Goal: Information Seeking & Learning: Learn about a topic

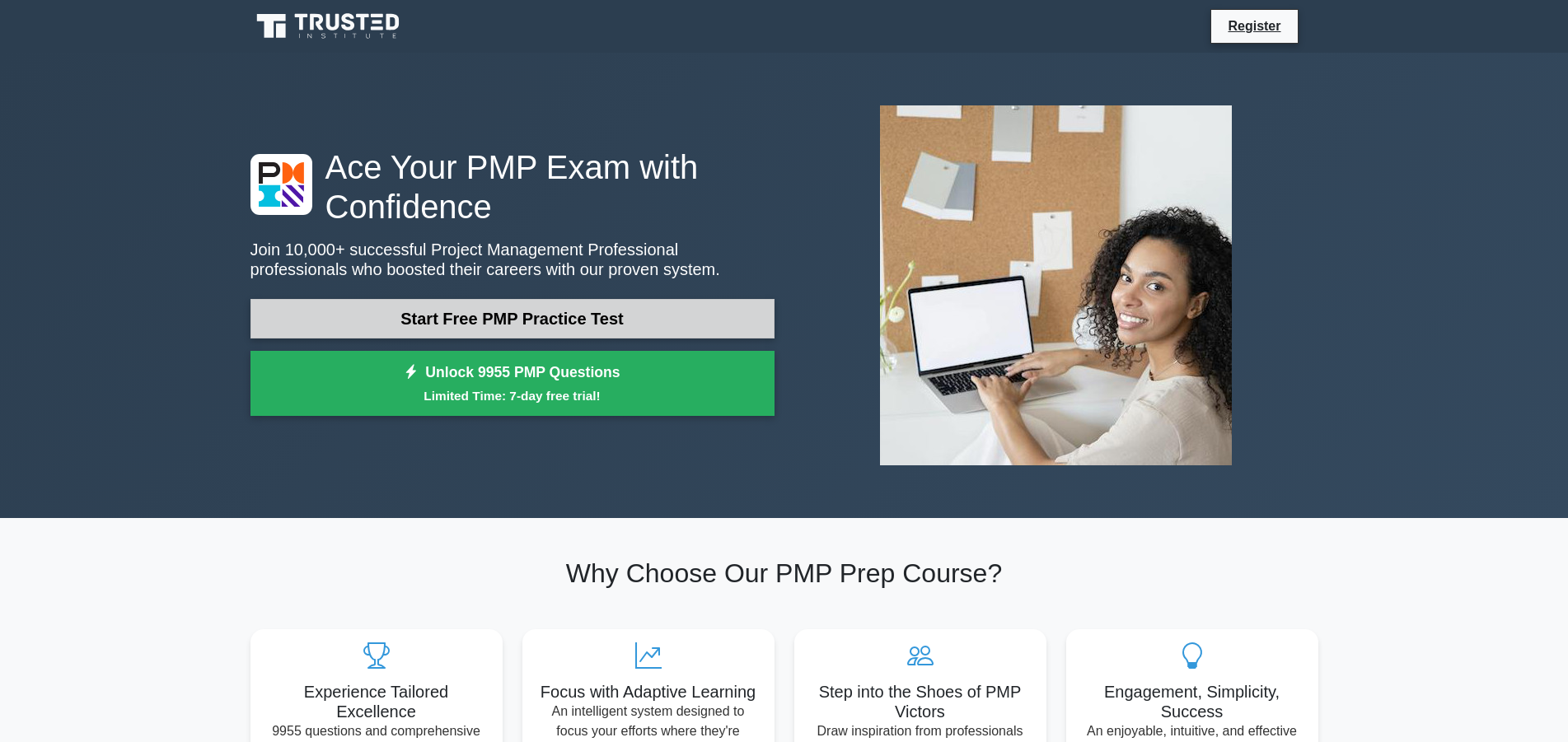
click at [564, 322] on link "Start Free PMP Practice Test" at bounding box center [512, 319] width 524 height 40
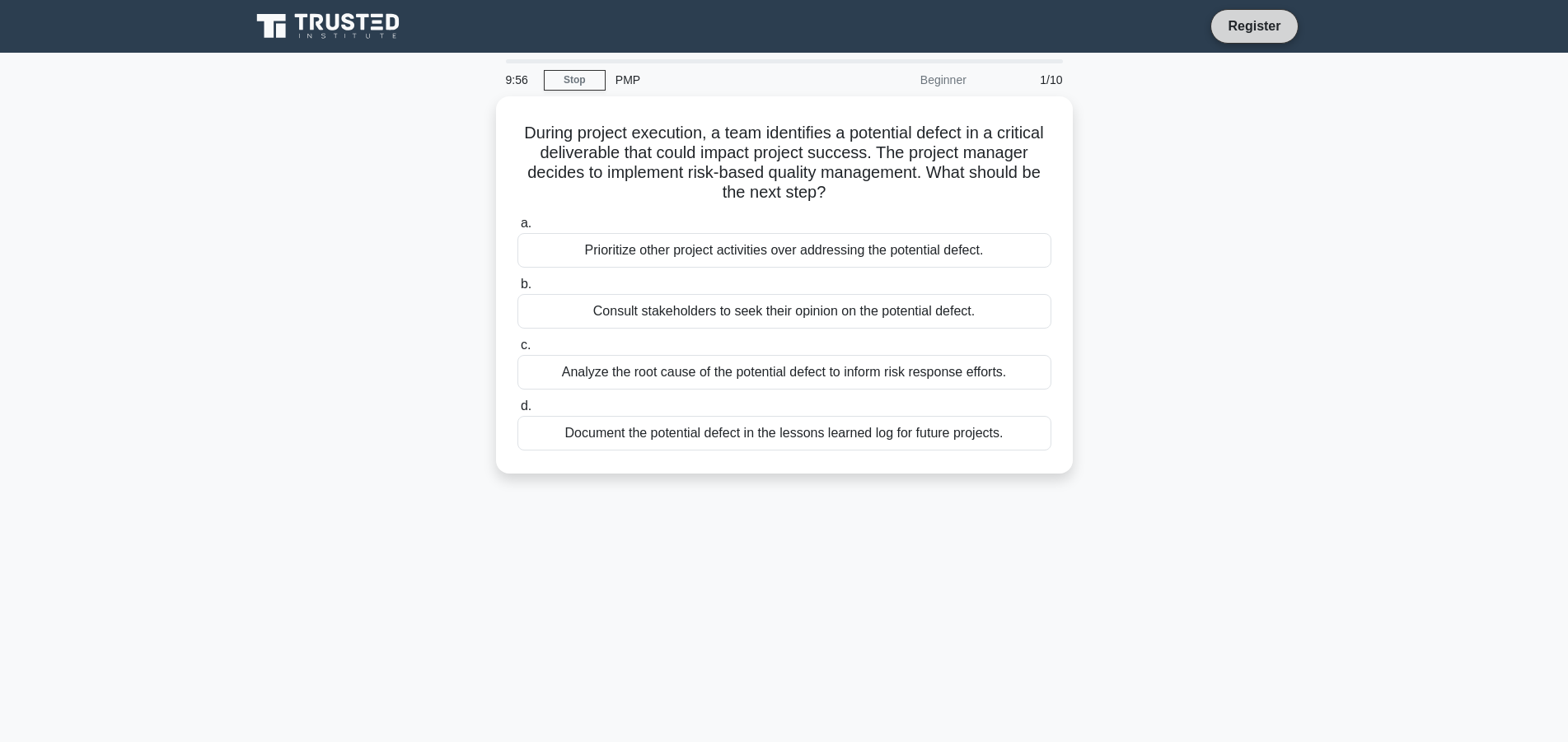
click at [1273, 25] on link "Register" at bounding box center [1254, 26] width 73 height 21
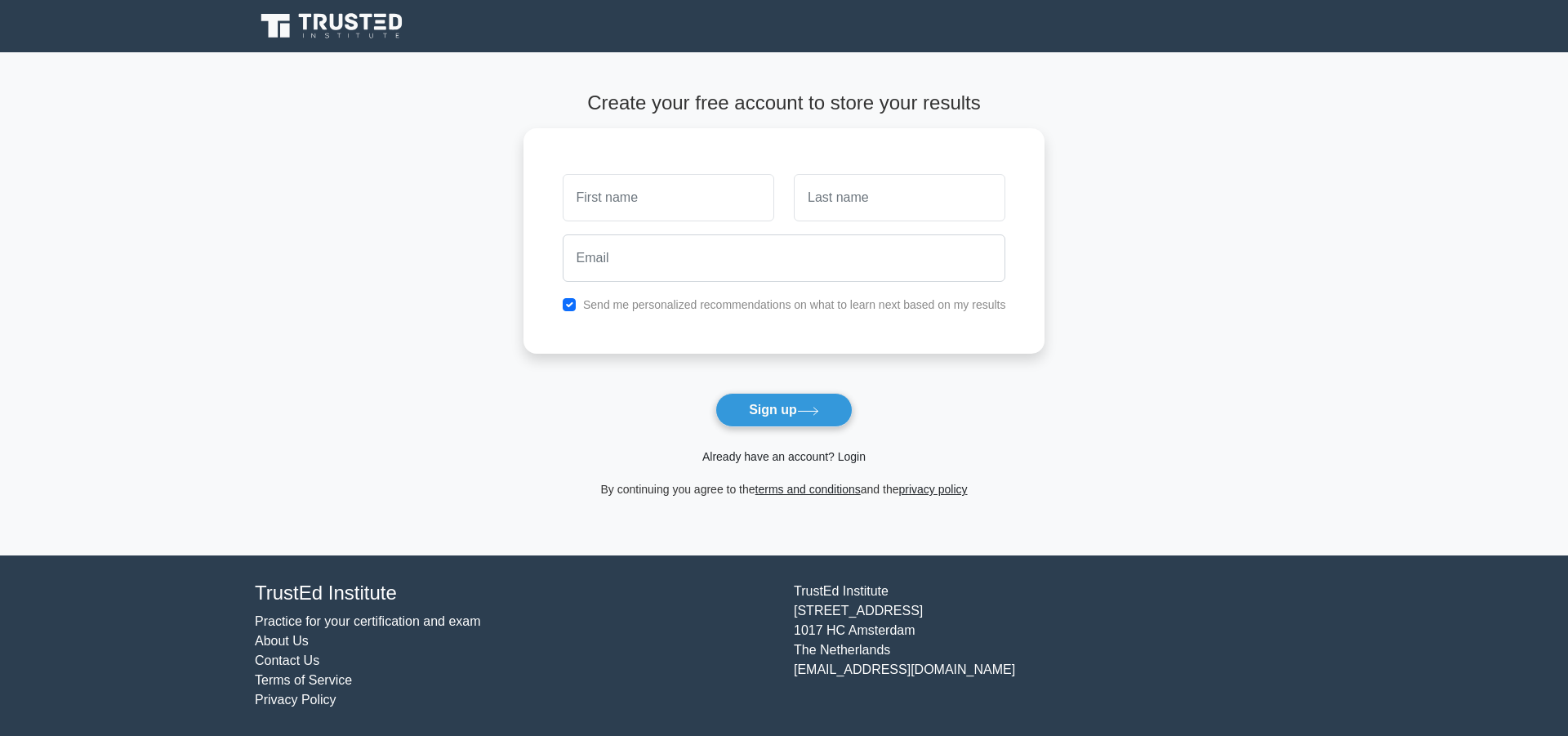
click at [847, 459] on link "Already have an account? Login" at bounding box center [784, 456] width 163 height 13
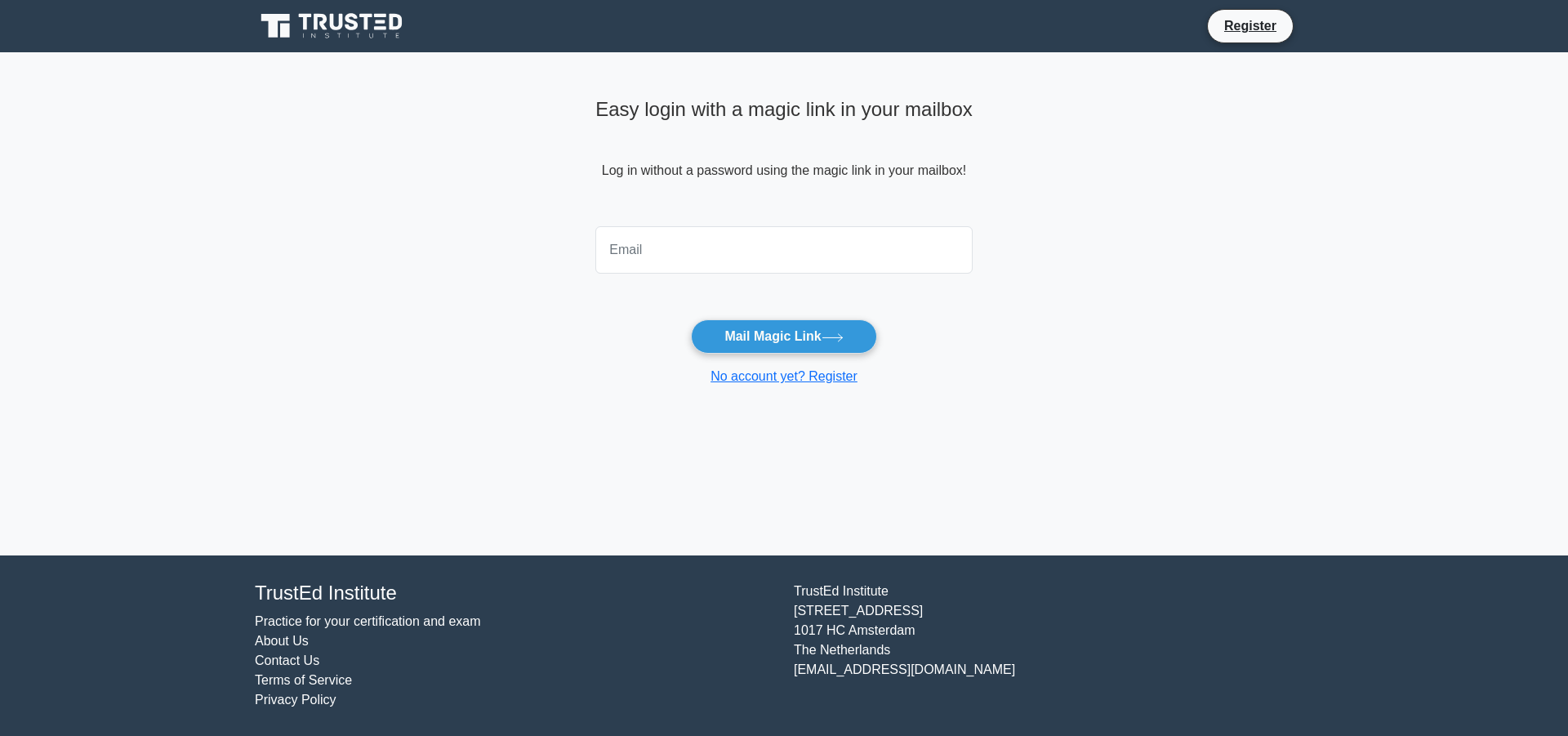
click at [713, 240] on input "email" at bounding box center [783, 249] width 377 height 47
type input "exavari@gmail.com"
click at [724, 333] on button "Mail Magic Link" at bounding box center [784, 337] width 185 height 34
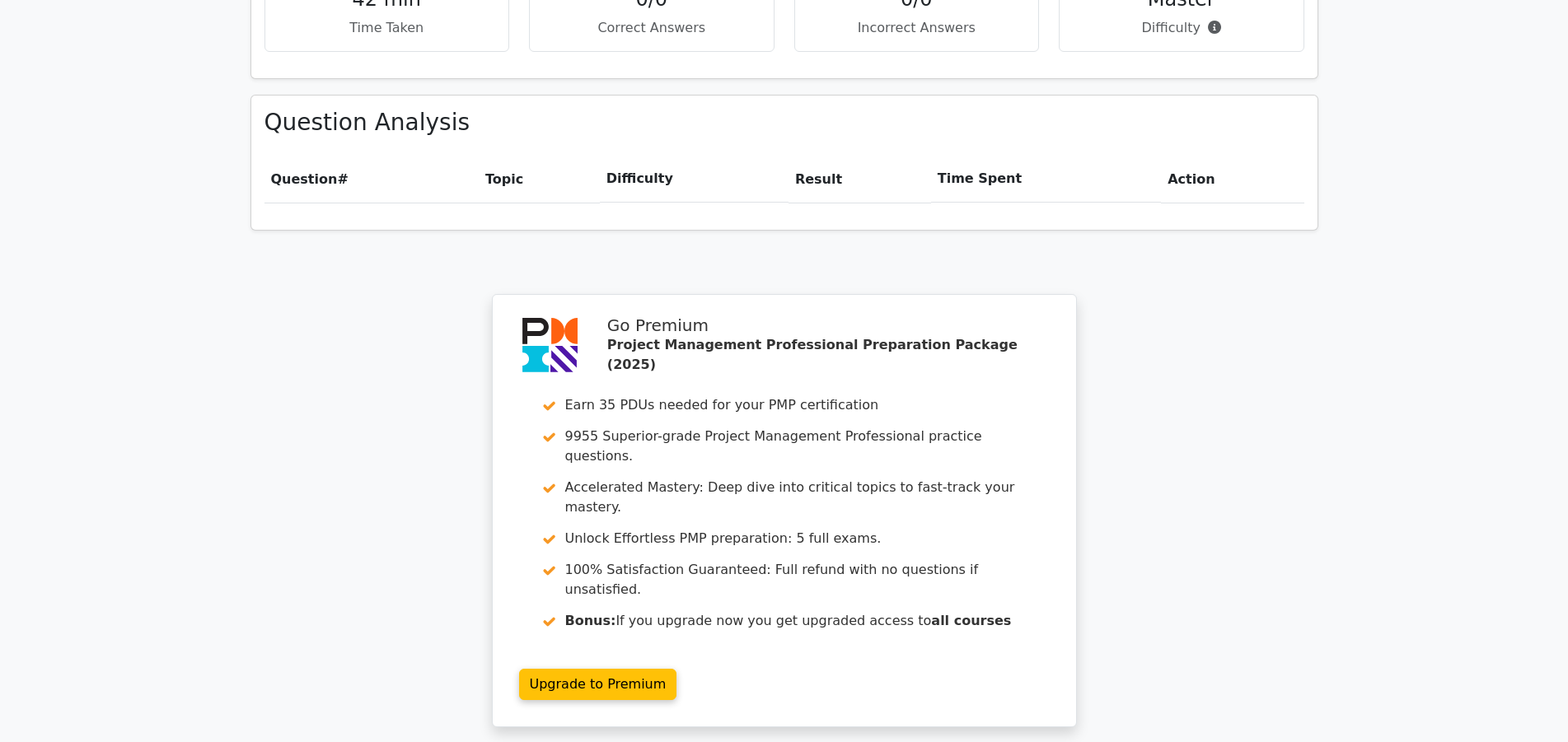
scroll to position [1176, 0]
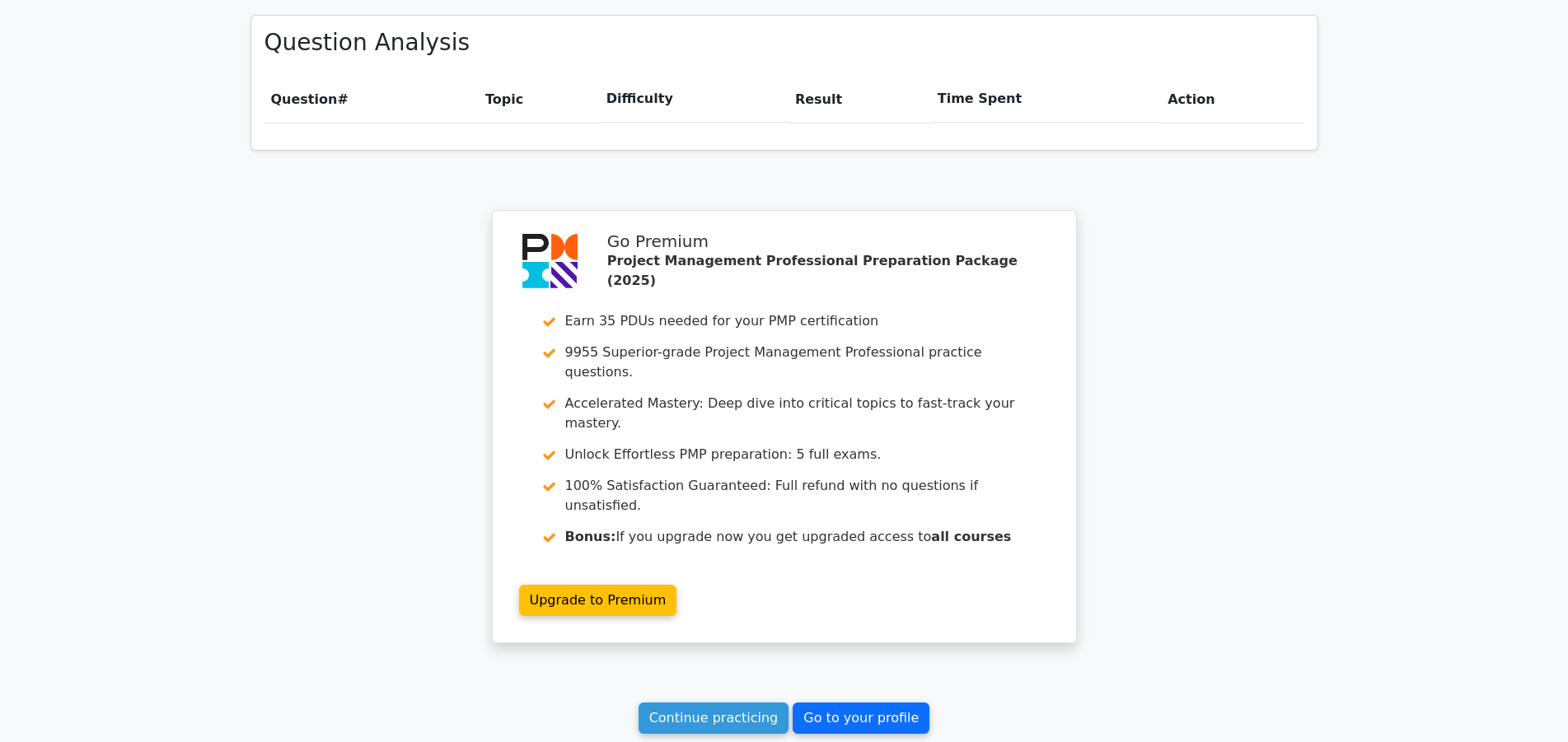
click at [871, 702] on link "Go to your profile" at bounding box center [861, 718] width 137 height 31
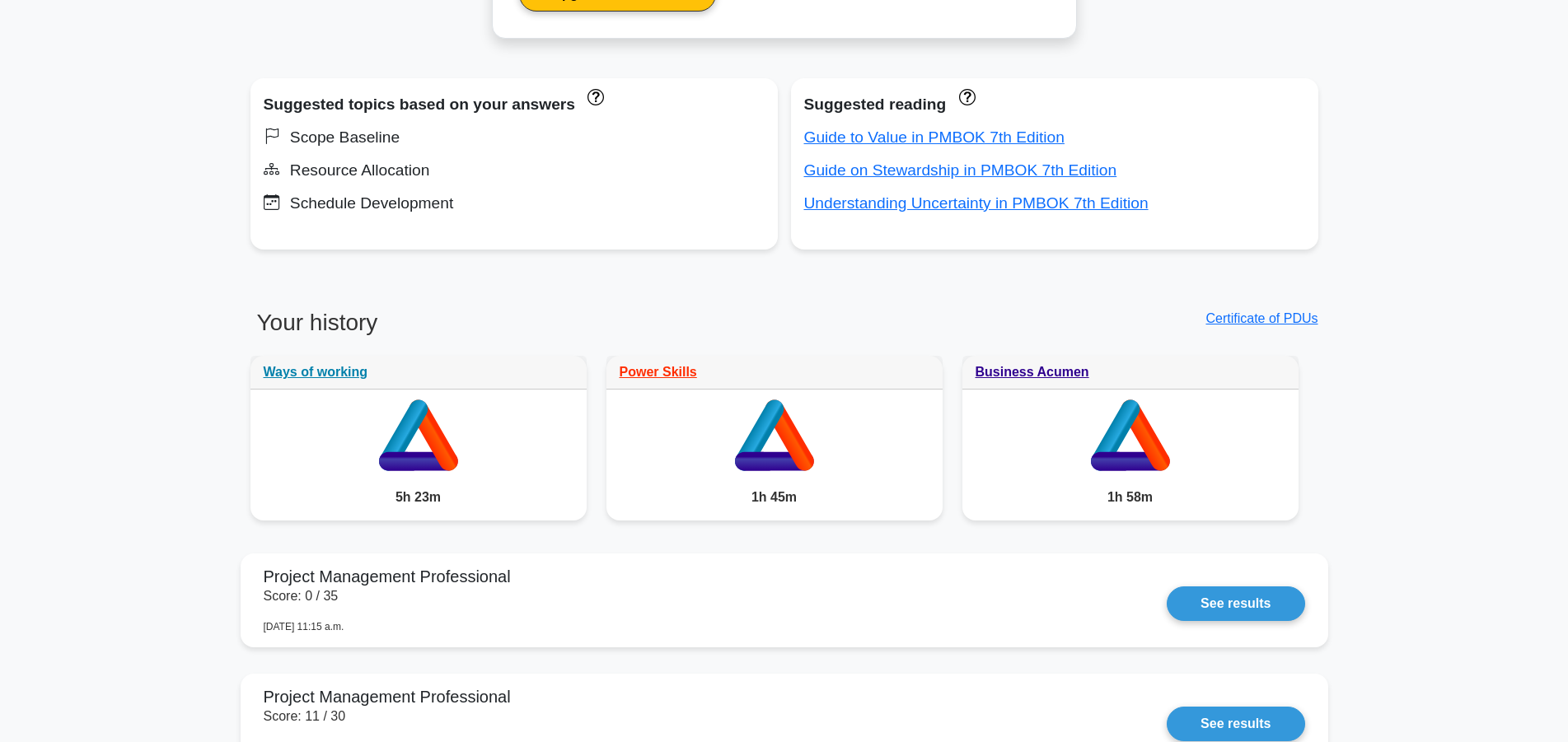
scroll to position [1008, 0]
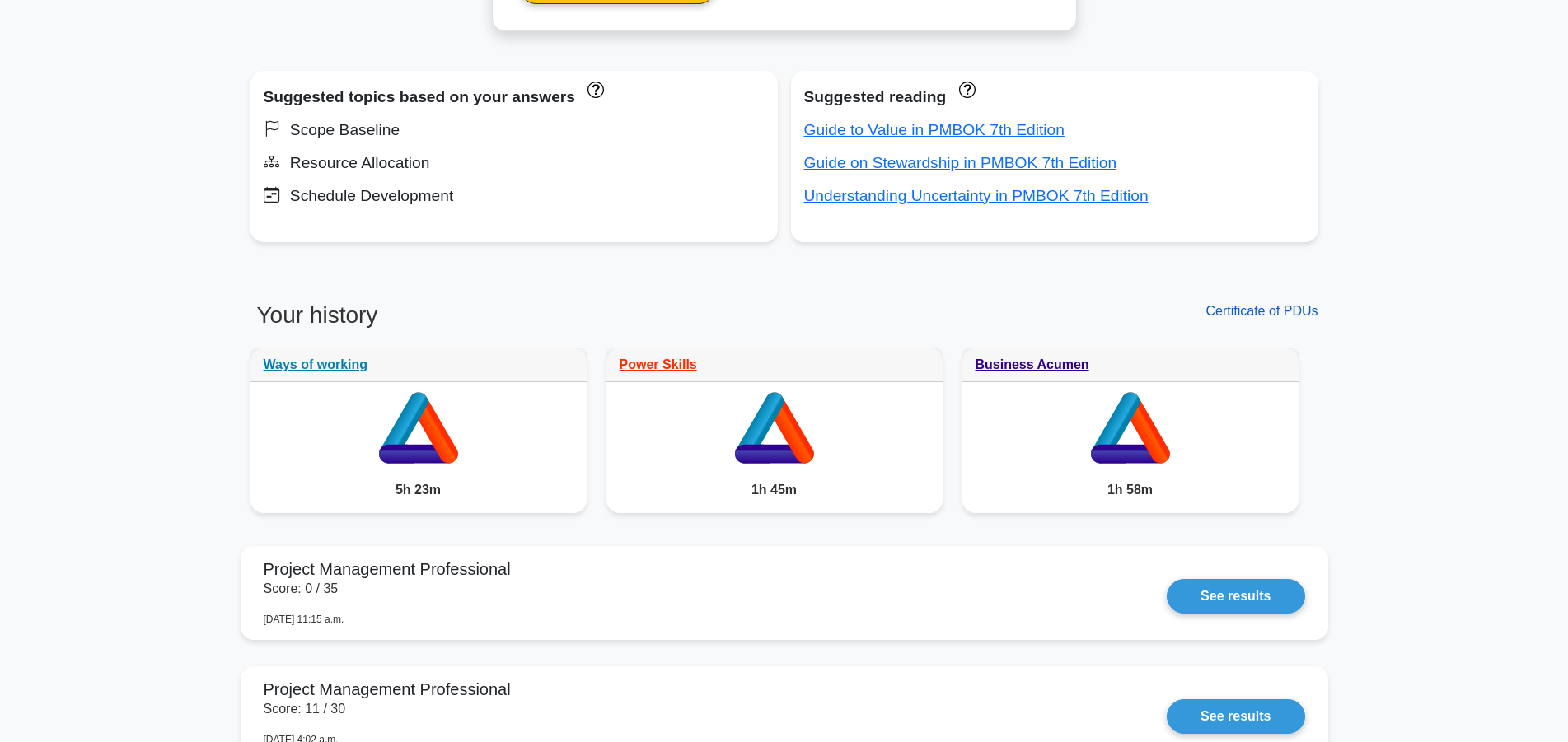
click at [1293, 312] on link "Certificate of PDUs" at bounding box center [1260, 311] width 112 height 14
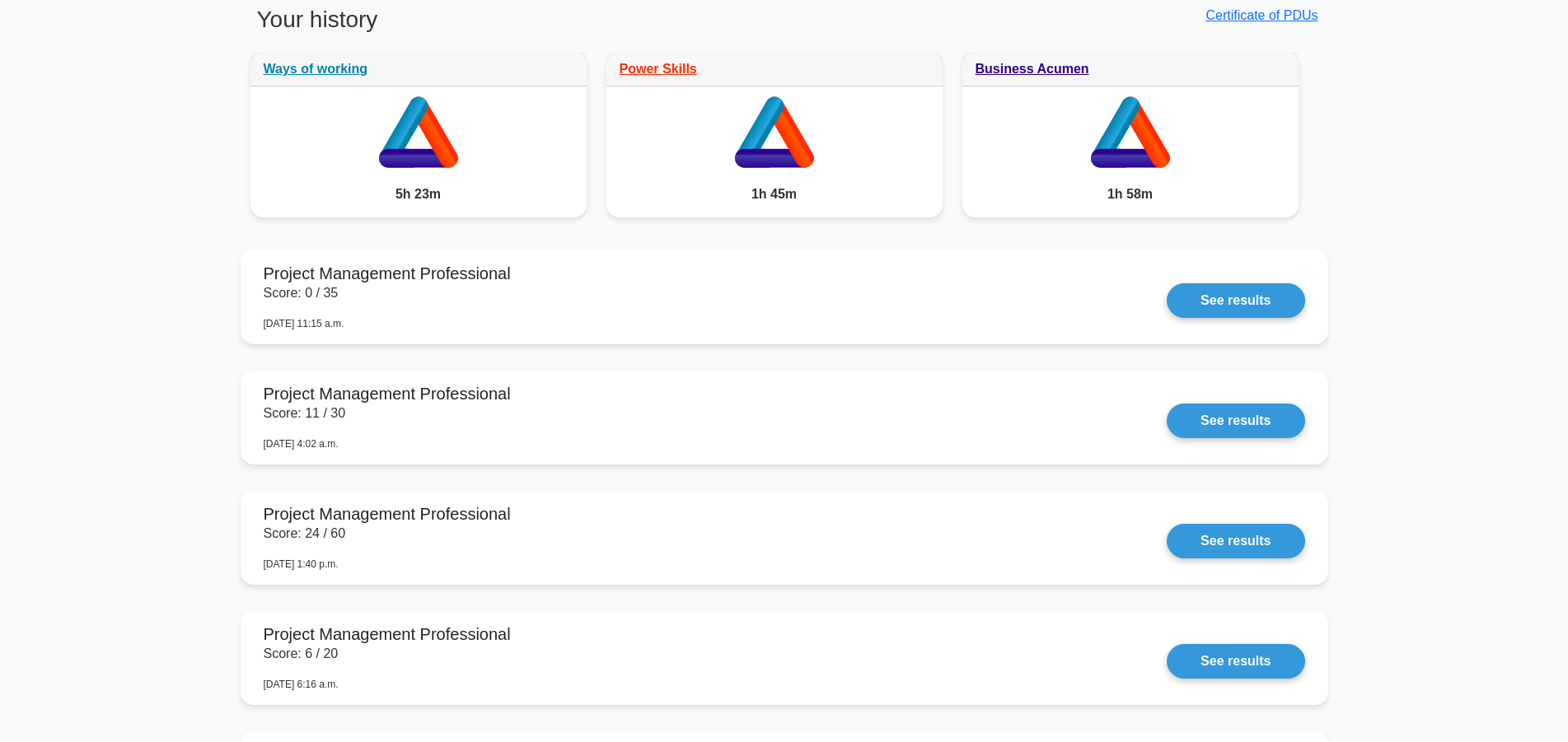
scroll to position [1344, 0]
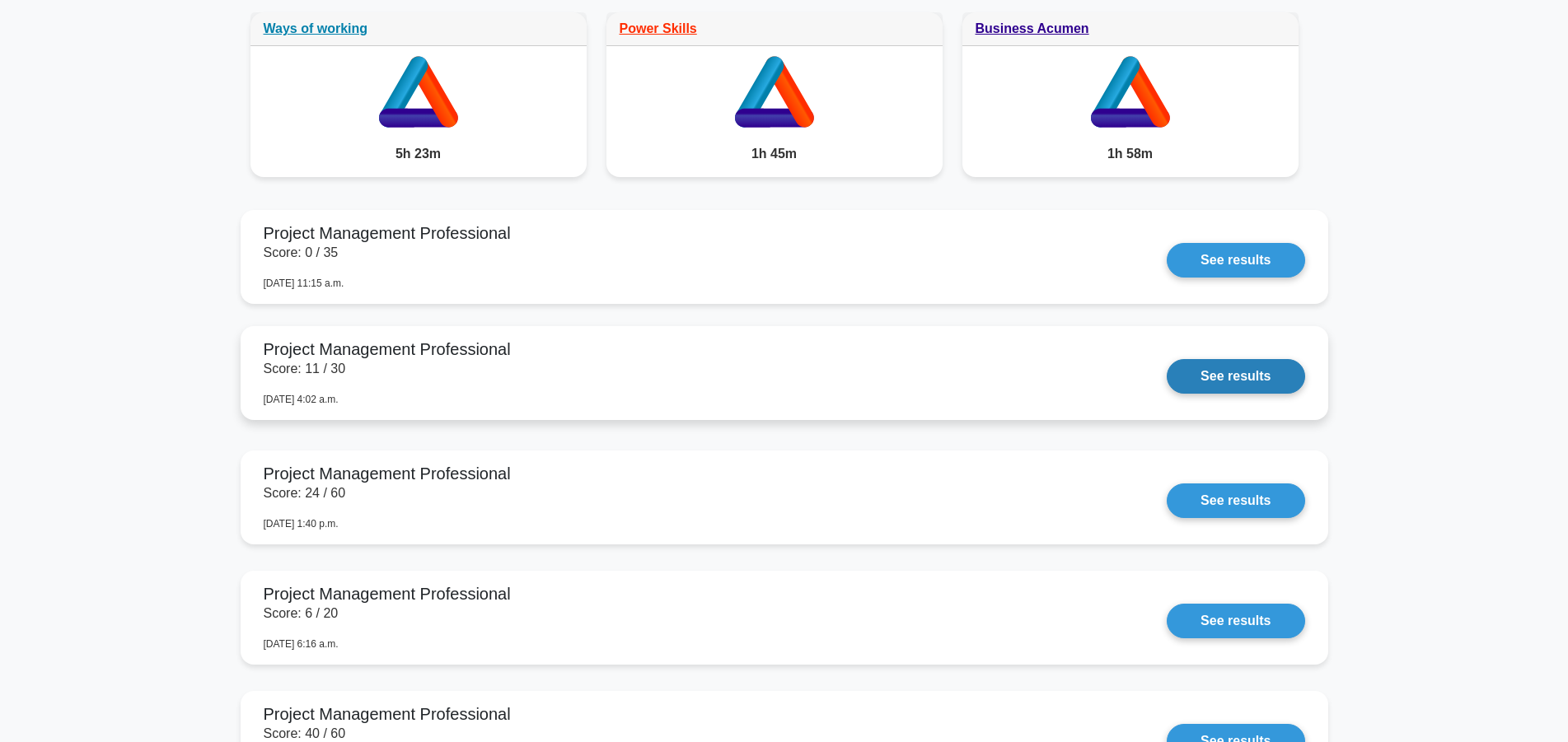
click at [1273, 380] on link "See results" at bounding box center [1235, 377] width 138 height 35
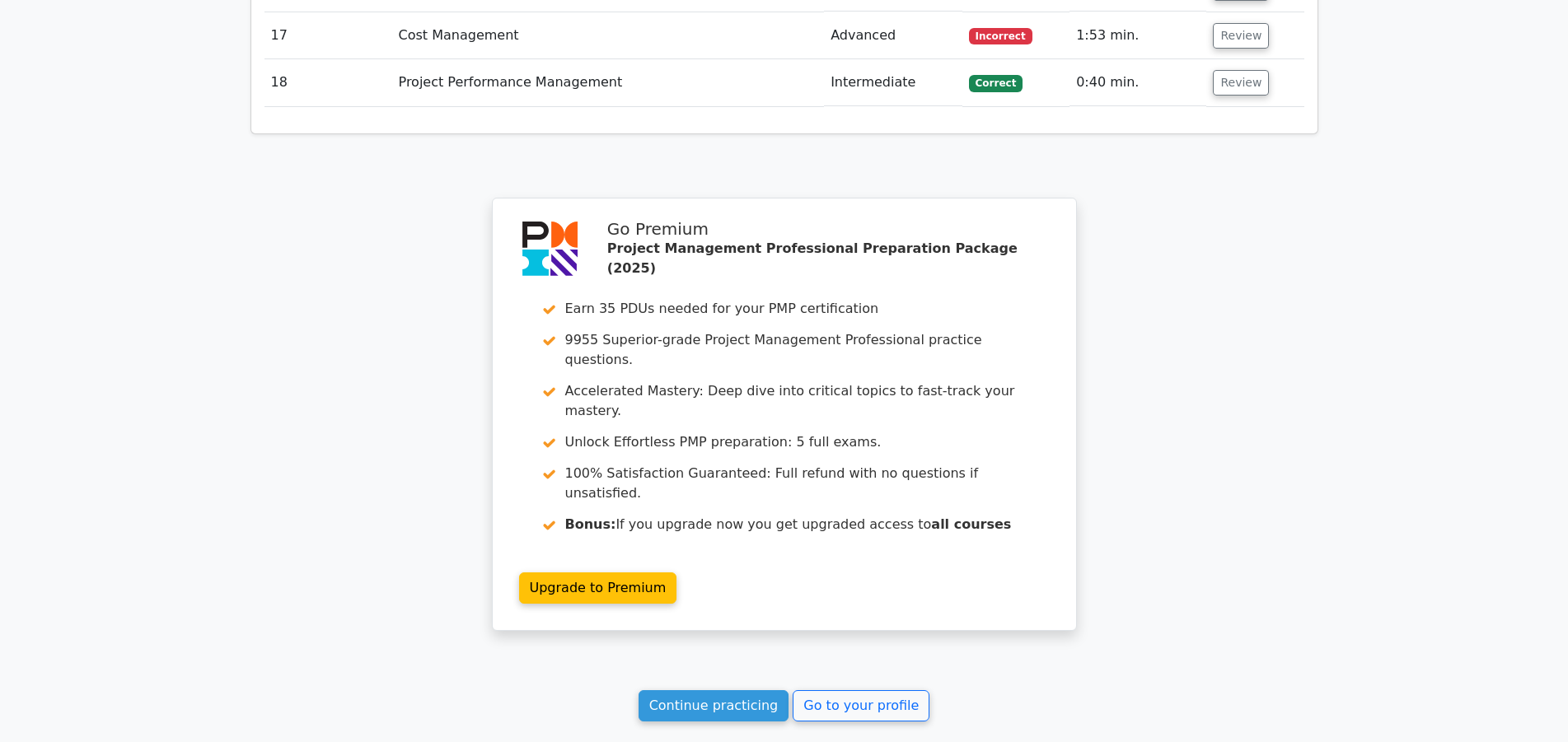
scroll to position [3107, 0]
